Goal: Find specific page/section: Find specific page/section

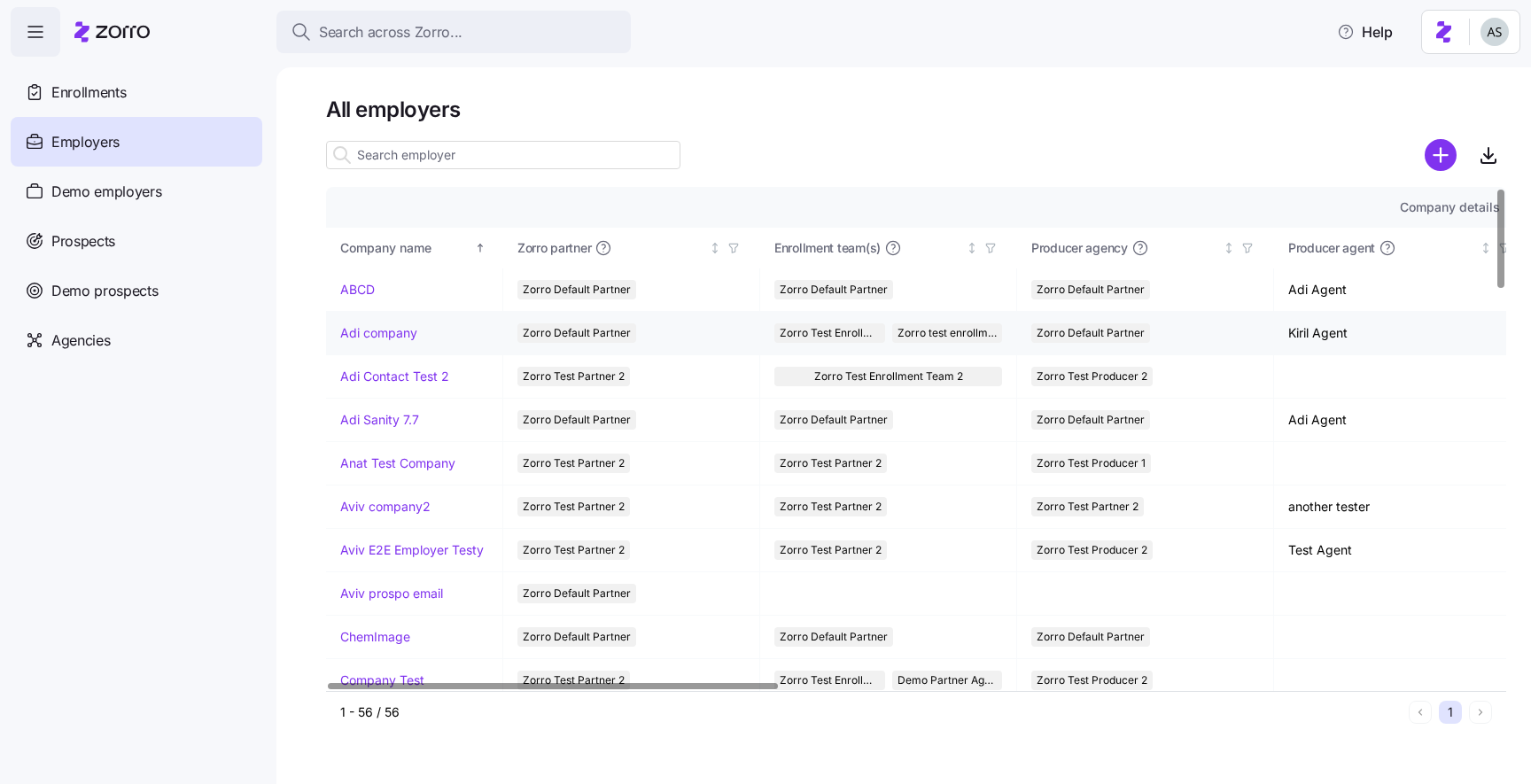
click at [364, 332] on link "Adi company" at bounding box center [378, 333] width 77 height 18
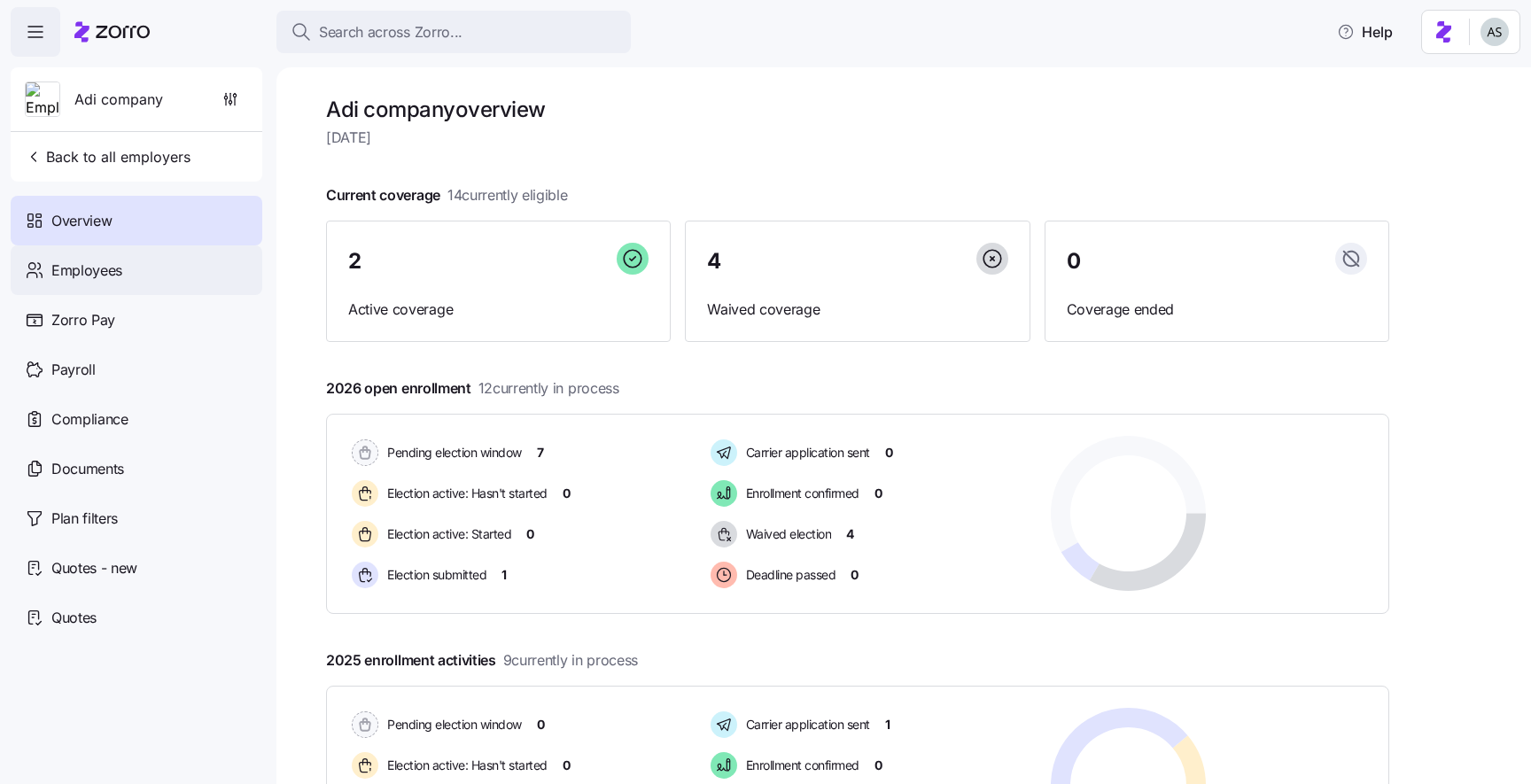
click at [65, 266] on span "Employees" at bounding box center [87, 271] width 71 height 22
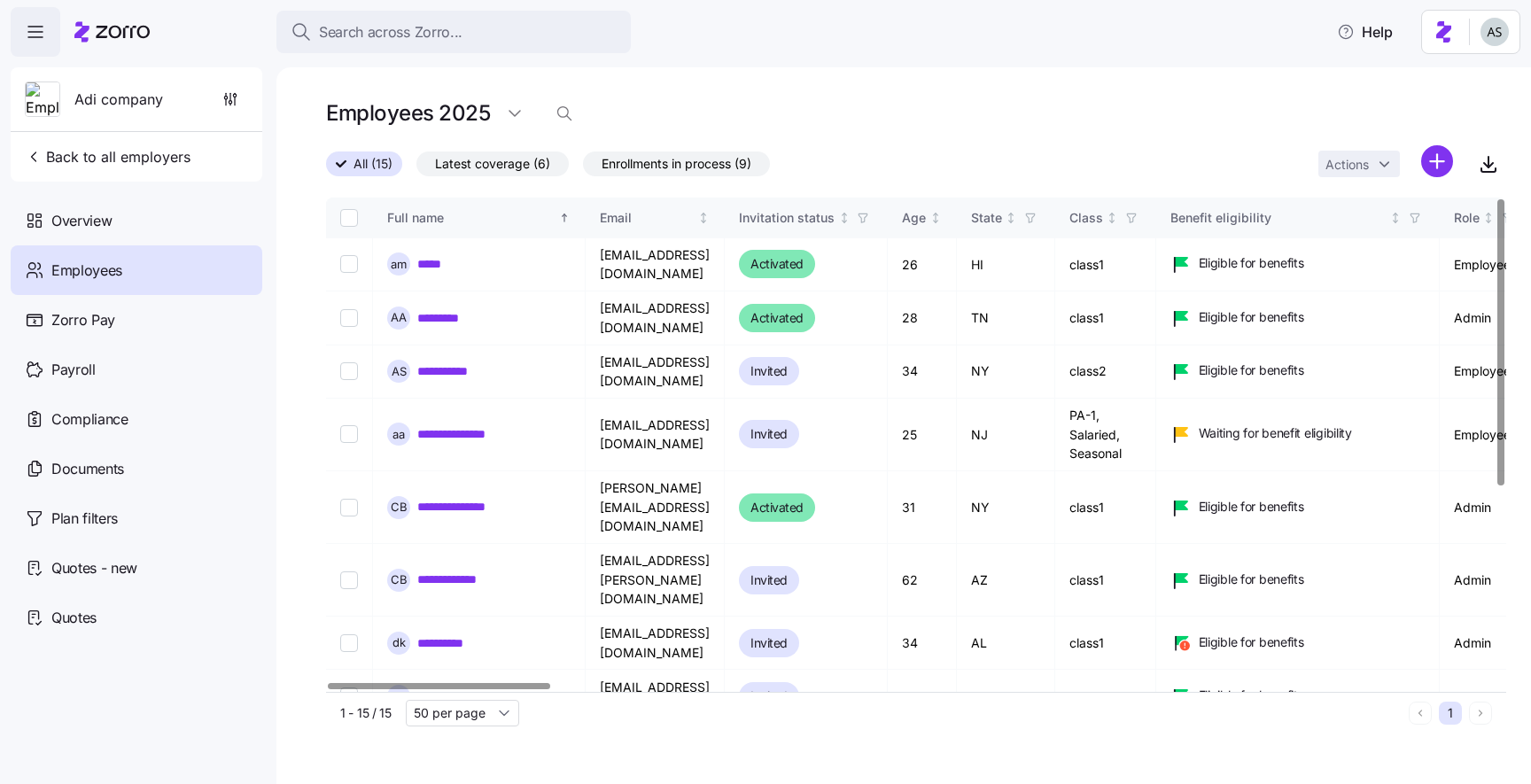
click at [1088, 128] on div "Employees 2025" at bounding box center [916, 113] width 1180 height 35
